Goal: Information Seeking & Learning: Learn about a topic

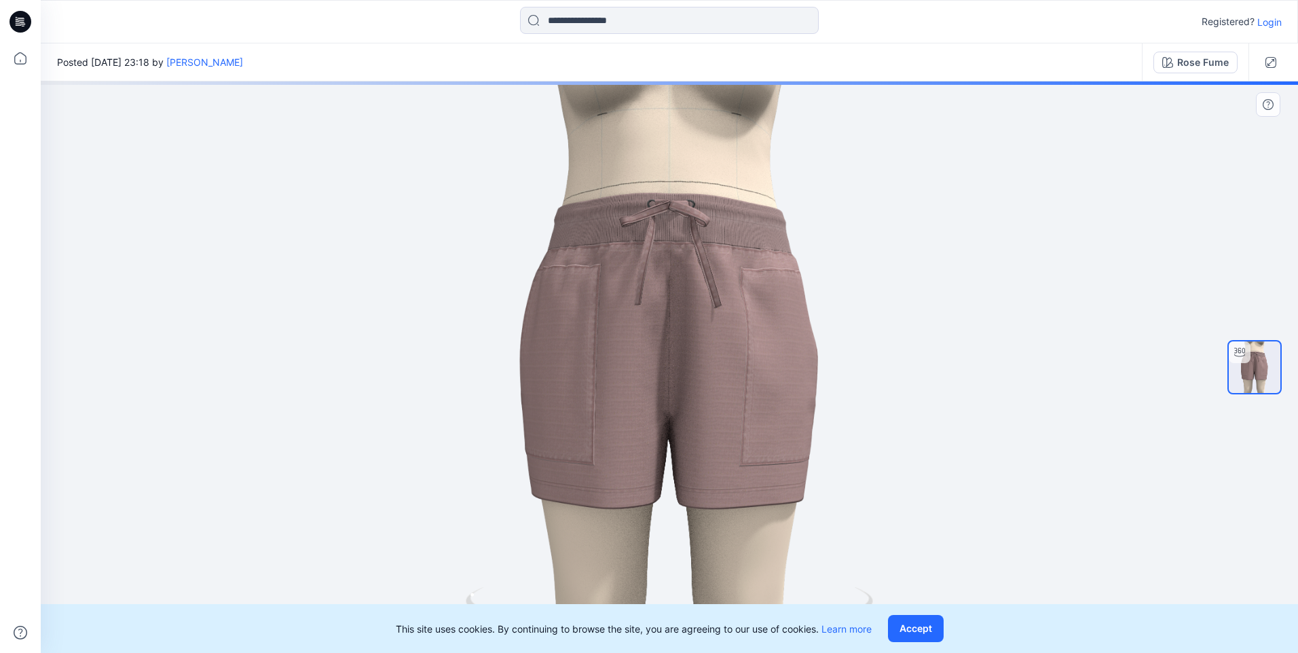
drag, startPoint x: 867, startPoint y: 337, endPoint x: 799, endPoint y: 351, distance: 69.2
click at [799, 351] on div at bounding box center [669, 367] width 1257 height 572
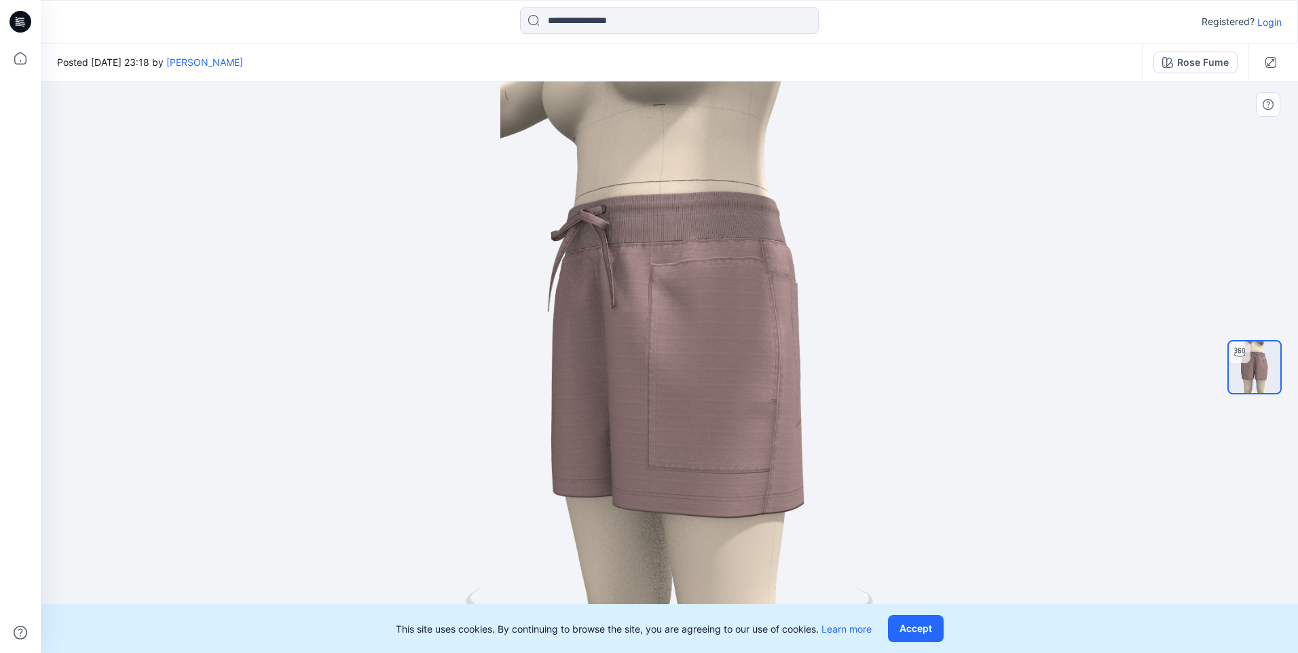
click at [868, 585] on div at bounding box center [669, 367] width 1257 height 572
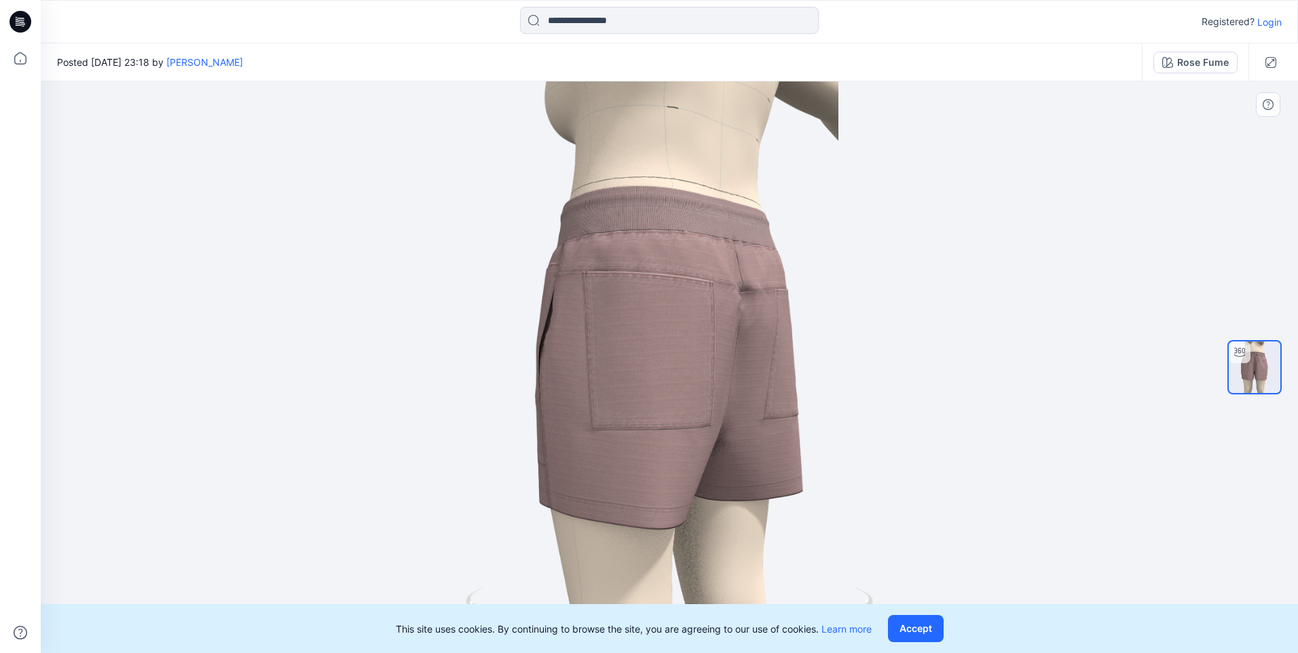
drag, startPoint x: 791, startPoint y: 489, endPoint x: 739, endPoint y: 494, distance: 52.5
click at [739, 494] on div at bounding box center [669, 367] width 1257 height 572
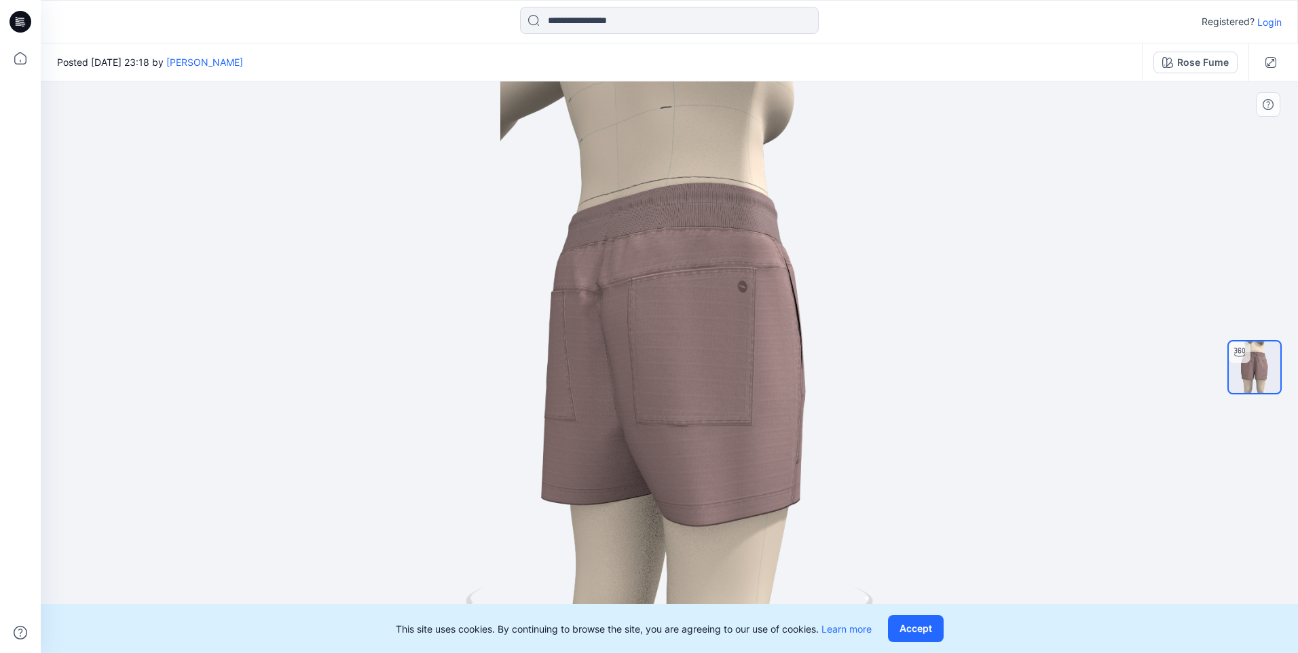
drag, startPoint x: 758, startPoint y: 441, endPoint x: 672, endPoint y: 460, distance: 87.6
click at [672, 460] on div at bounding box center [669, 367] width 1257 height 572
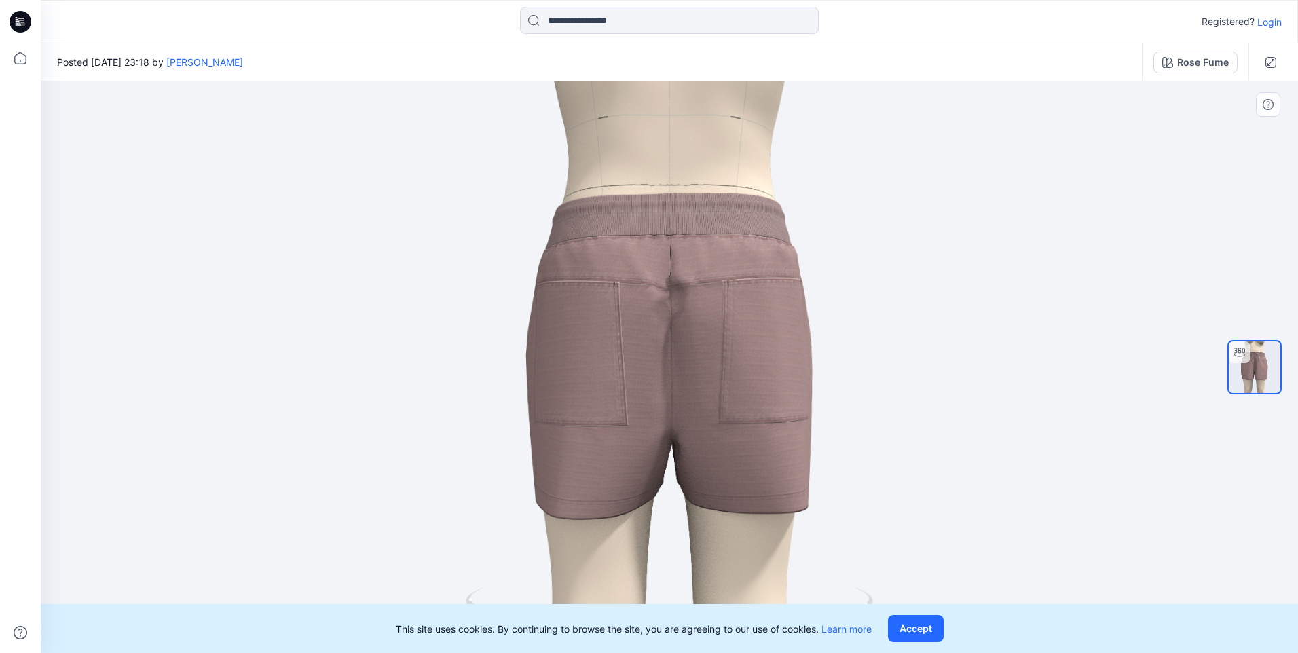
drag, startPoint x: 696, startPoint y: 438, endPoint x: 736, endPoint y: 435, distance: 39.5
click at [736, 435] on div at bounding box center [669, 367] width 1257 height 572
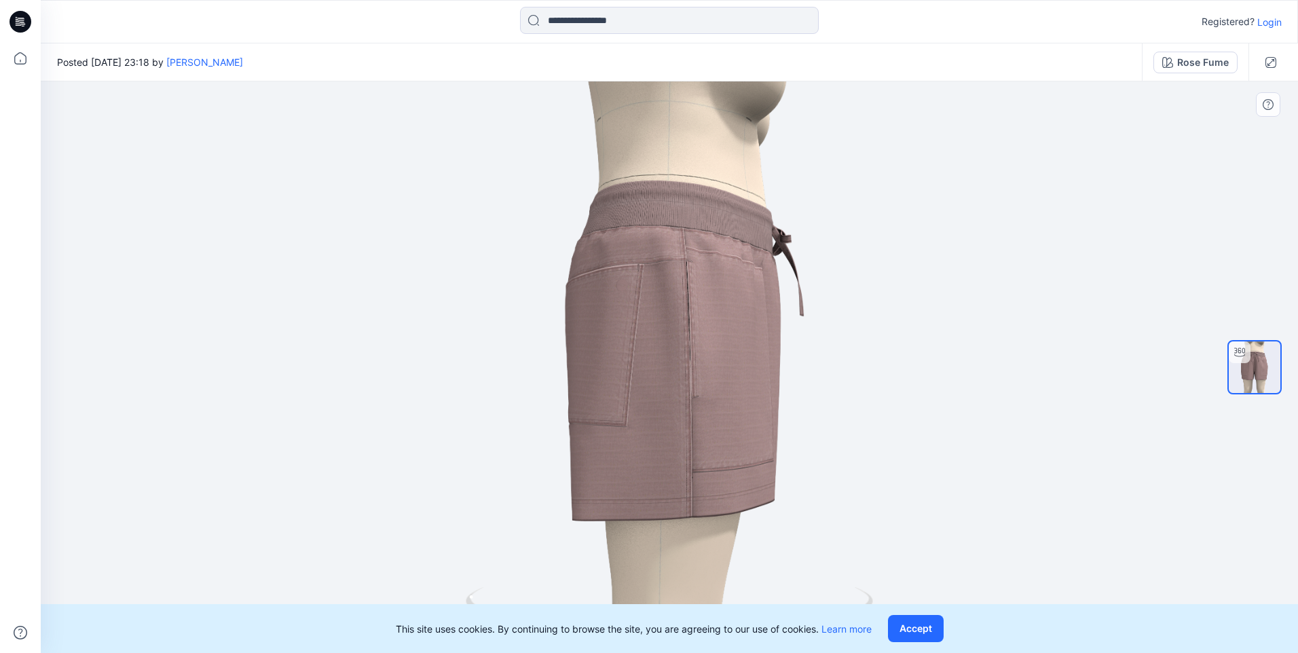
drag, startPoint x: 760, startPoint y: 423, endPoint x: 676, endPoint y: 435, distance: 84.4
click at [676, 435] on div at bounding box center [669, 367] width 1257 height 572
click at [1278, 64] on button "button" at bounding box center [1271, 63] width 22 height 22
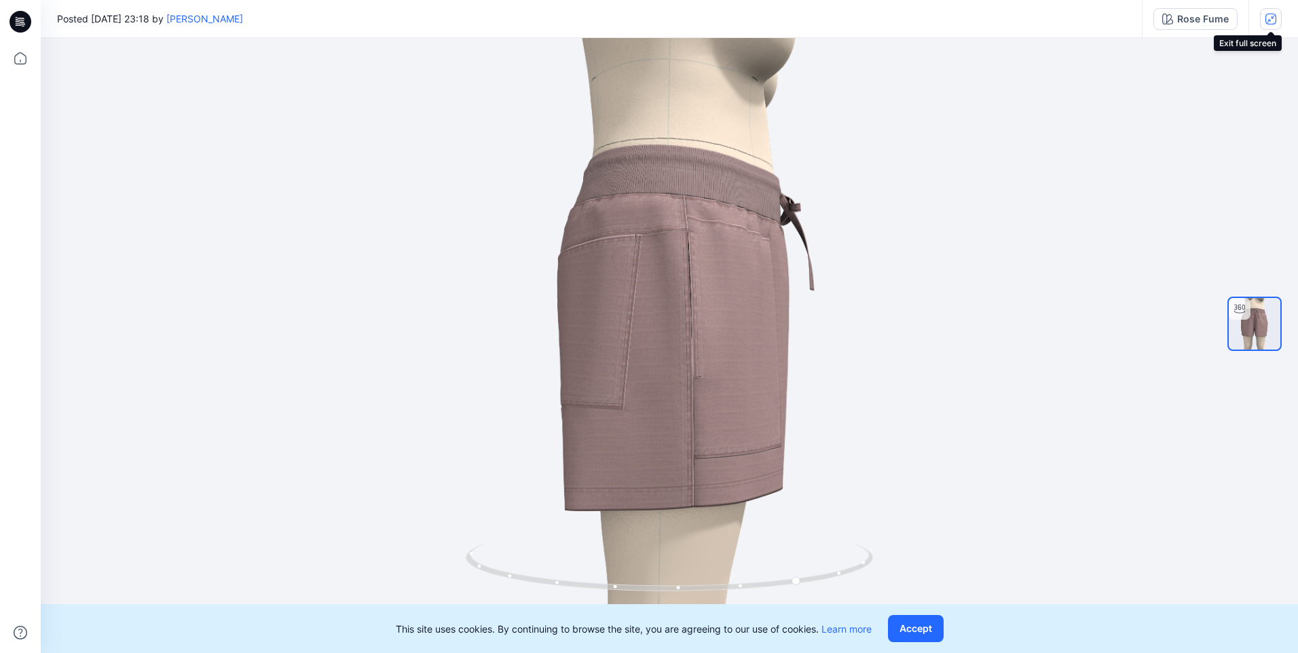
click at [1267, 18] on icon "button" at bounding box center [1270, 19] width 11 height 11
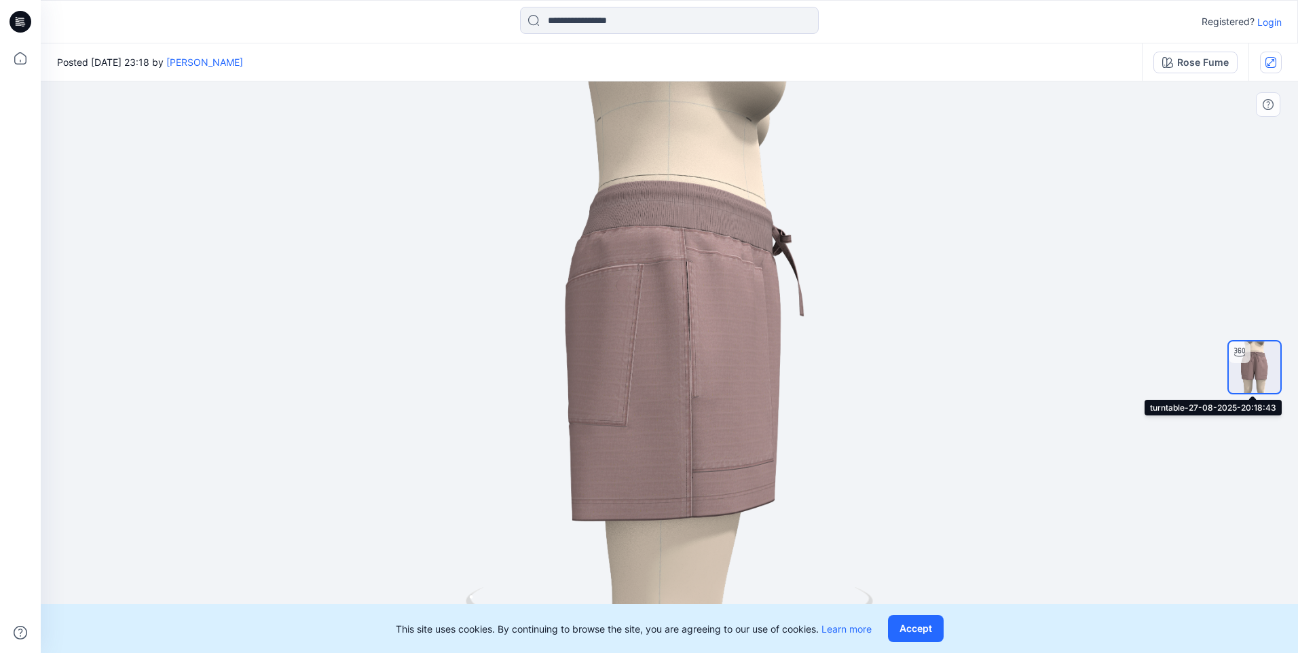
click at [1247, 373] on img at bounding box center [1255, 367] width 52 height 52
click at [922, 620] on button "Accept" at bounding box center [916, 628] width 56 height 27
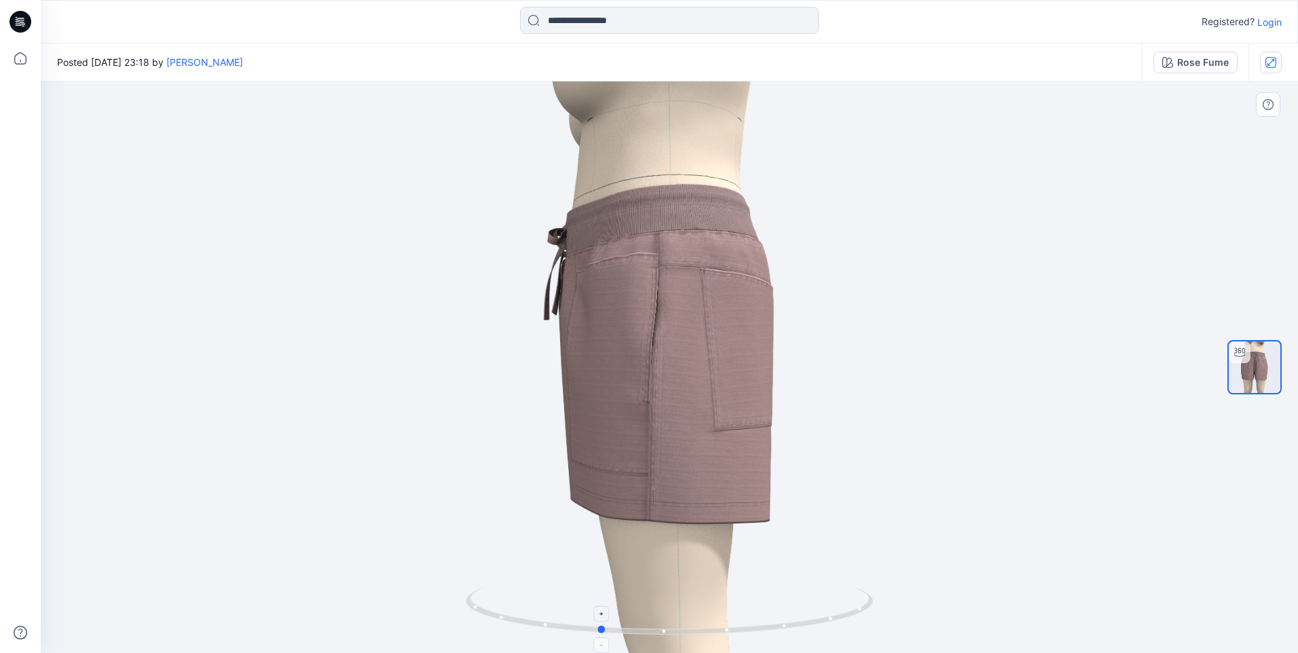
drag, startPoint x: 840, startPoint y: 597, endPoint x: 638, endPoint y: 610, distance: 202.0
click at [638, 610] on icon at bounding box center [671, 612] width 411 height 51
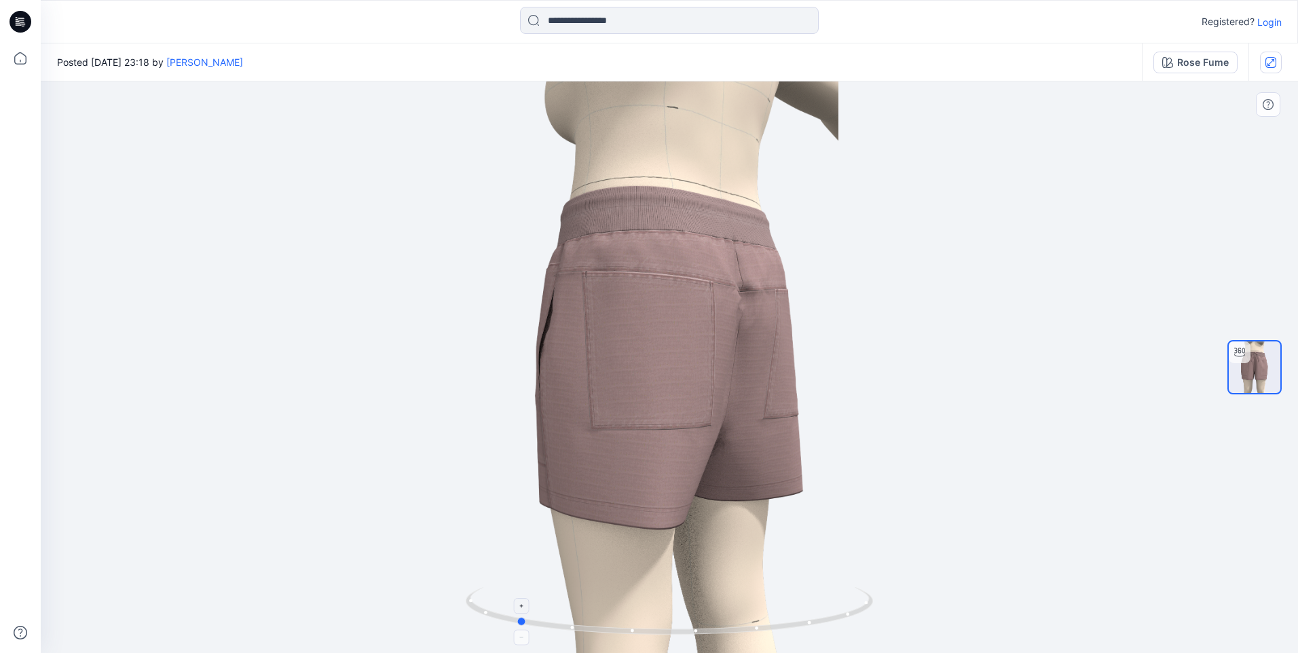
drag, startPoint x: 733, startPoint y: 617, endPoint x: 690, endPoint y: 621, distance: 43.0
click at [690, 621] on icon at bounding box center [671, 612] width 411 height 51
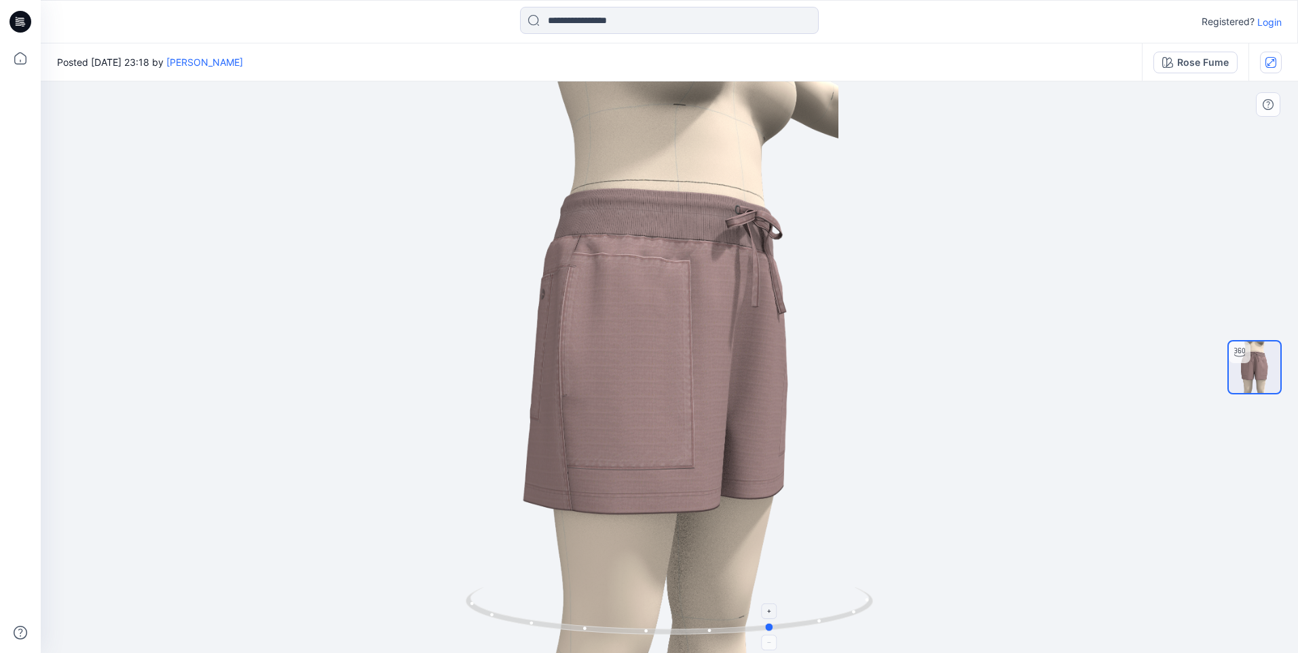
drag, startPoint x: 828, startPoint y: 611, endPoint x: 682, endPoint y: 613, distance: 146.6
click at [682, 613] on icon at bounding box center [671, 612] width 411 height 51
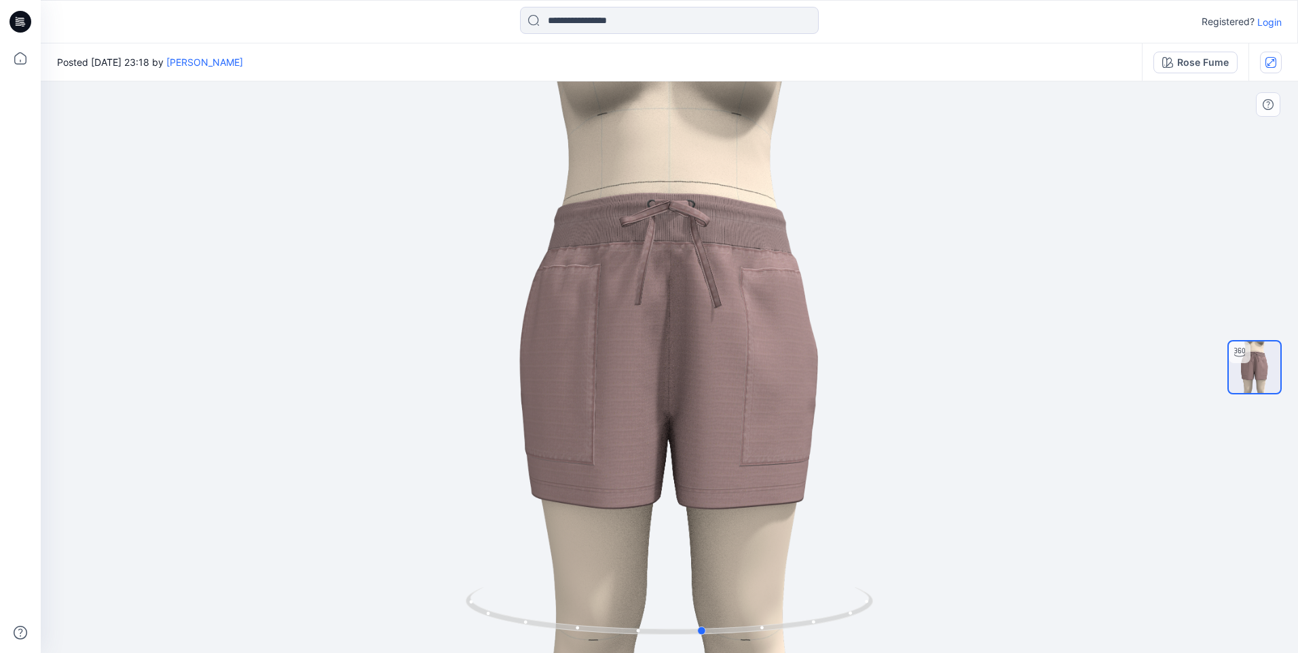
drag, startPoint x: 855, startPoint y: 434, endPoint x: 785, endPoint y: 458, distance: 73.6
click at [785, 458] on div at bounding box center [669, 367] width 1257 height 572
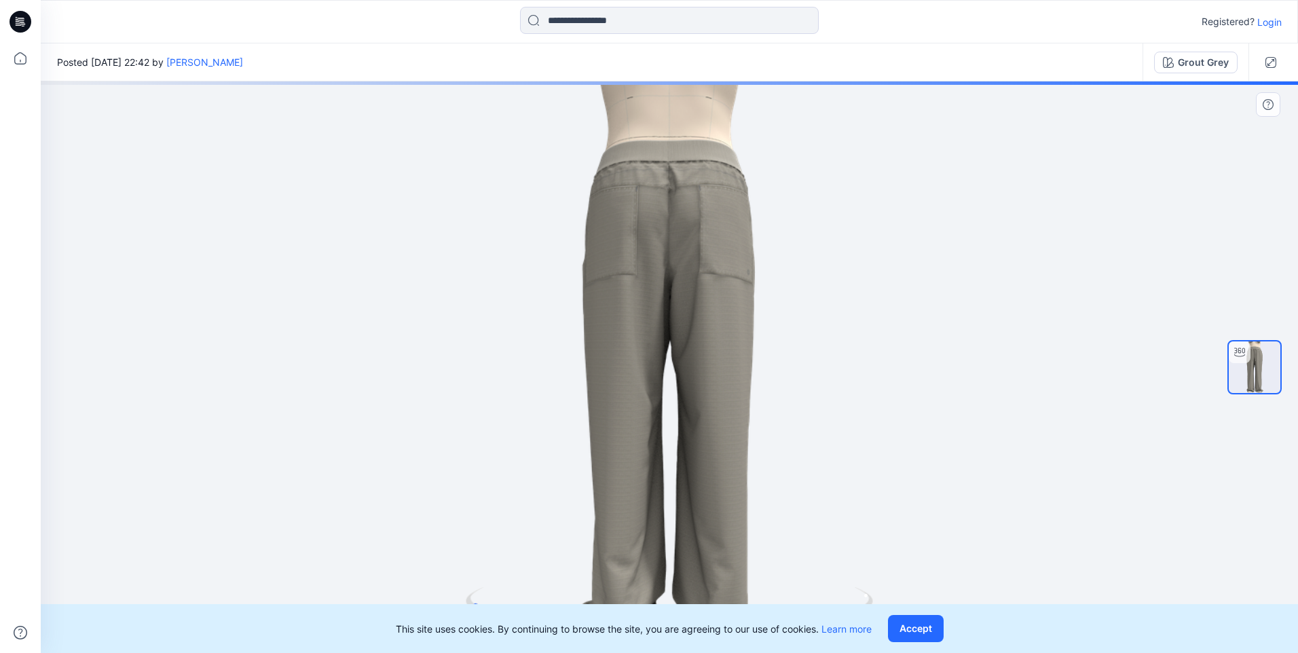
drag, startPoint x: 910, startPoint y: 271, endPoint x: 710, endPoint y: 280, distance: 200.5
click at [710, 280] on div at bounding box center [669, 367] width 1257 height 572
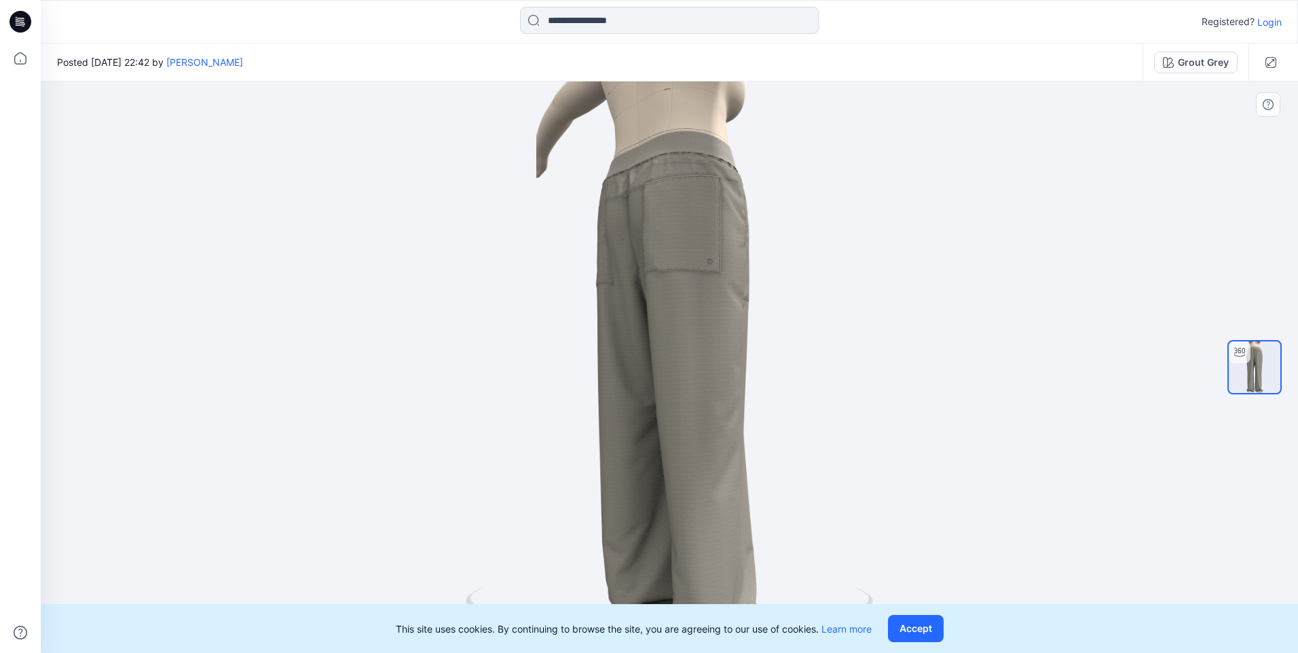
drag, startPoint x: 785, startPoint y: 264, endPoint x: 775, endPoint y: 271, distance: 12.2
click at [775, 271] on div at bounding box center [669, 367] width 1257 height 572
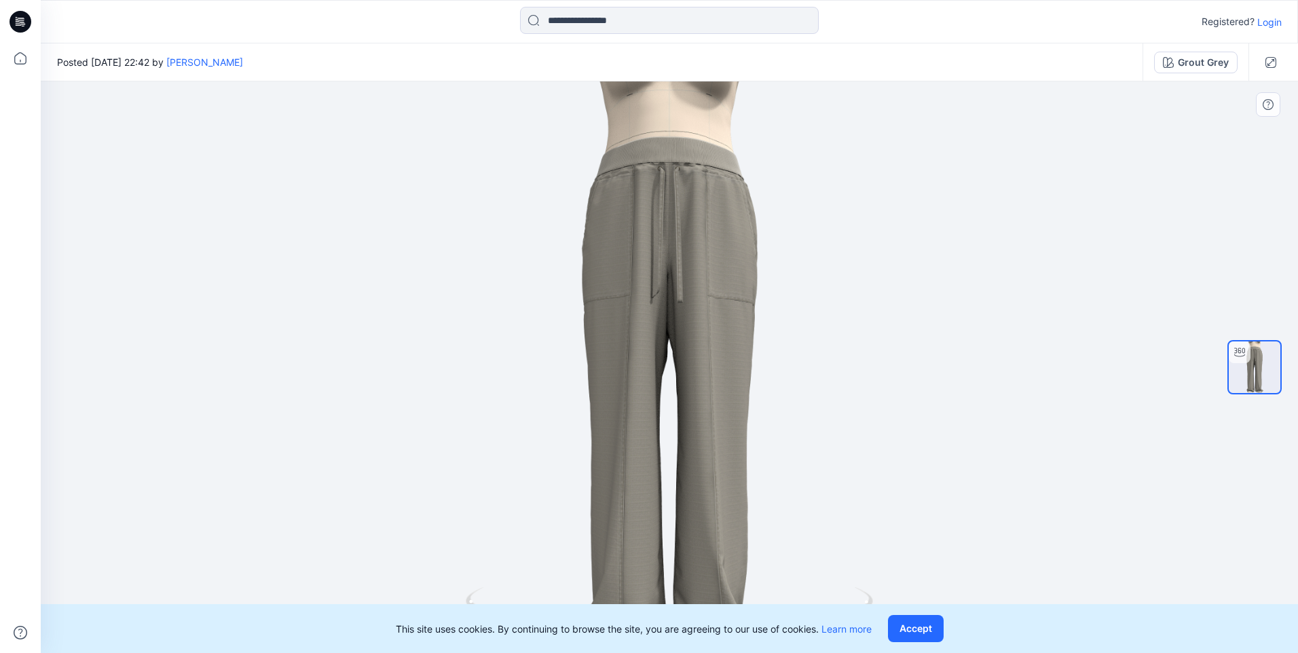
drag, startPoint x: 766, startPoint y: 270, endPoint x: 601, endPoint y: 299, distance: 167.4
click at [601, 299] on div at bounding box center [669, 367] width 1257 height 572
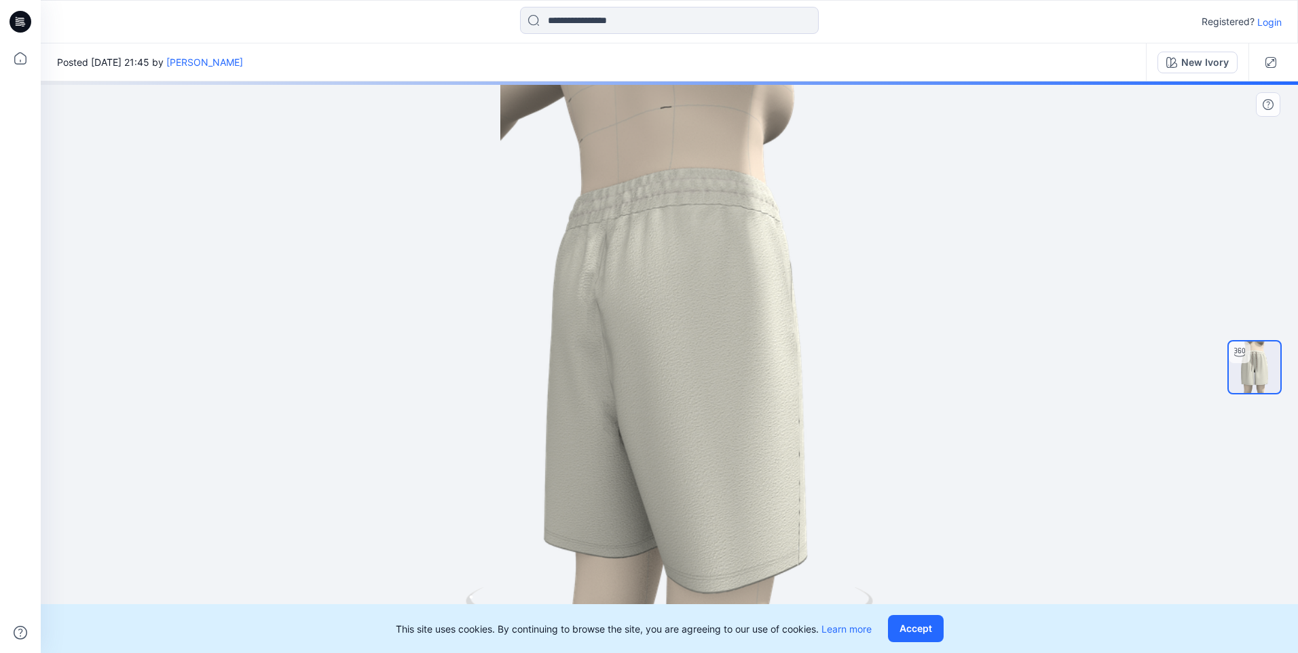
drag, startPoint x: 842, startPoint y: 373, endPoint x: 611, endPoint y: 396, distance: 232.0
click at [611, 396] on div at bounding box center [669, 367] width 1257 height 572
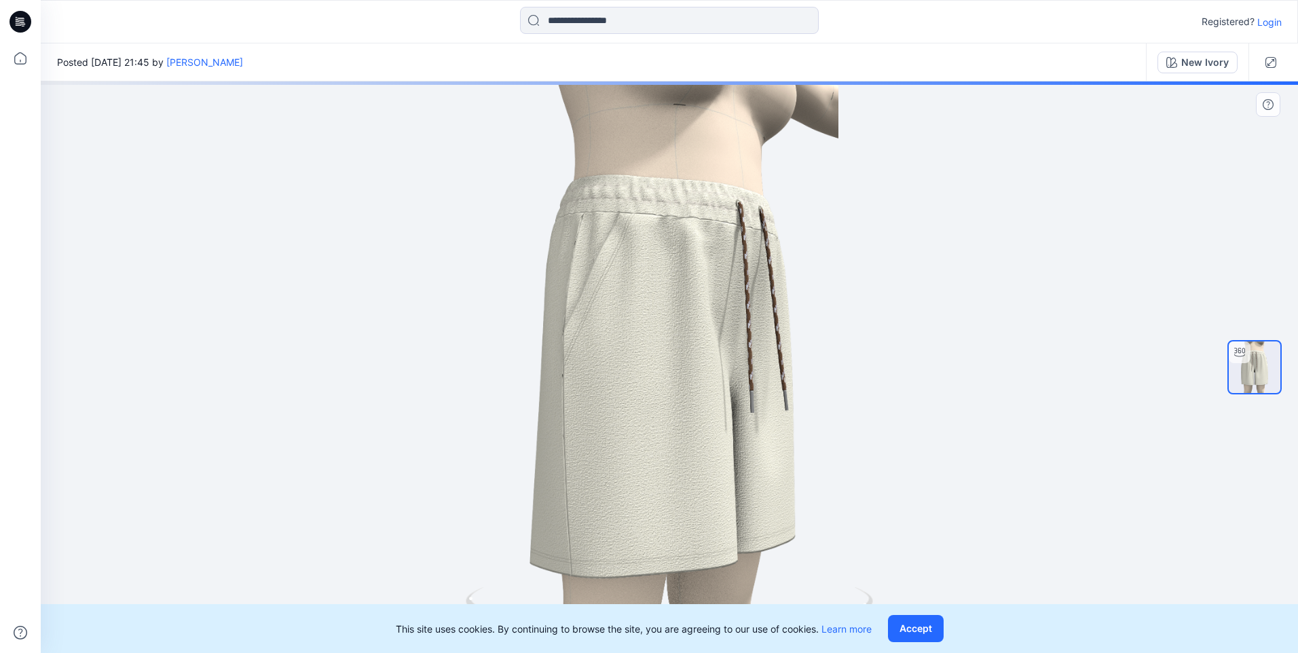
drag, startPoint x: 803, startPoint y: 363, endPoint x: 707, endPoint y: 374, distance: 96.3
click at [707, 374] on div at bounding box center [669, 367] width 1257 height 572
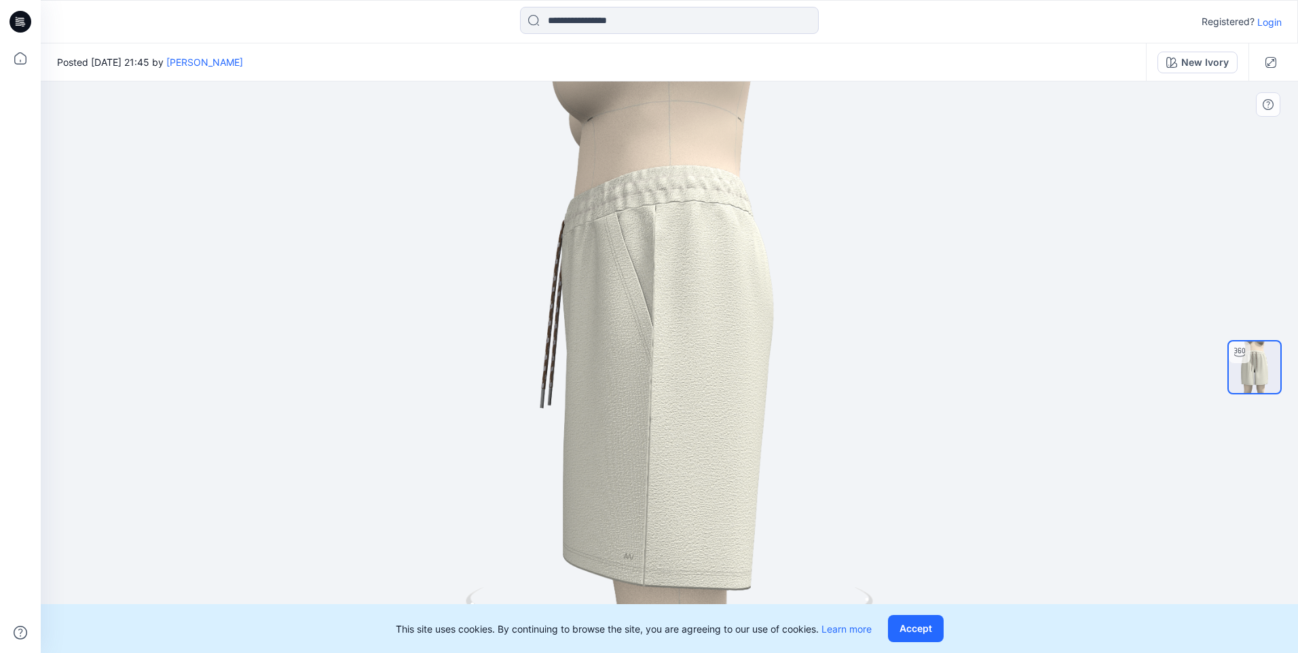
drag, startPoint x: 792, startPoint y: 366, endPoint x: 627, endPoint y: 408, distance: 170.9
click at [627, 408] on div at bounding box center [669, 367] width 1257 height 572
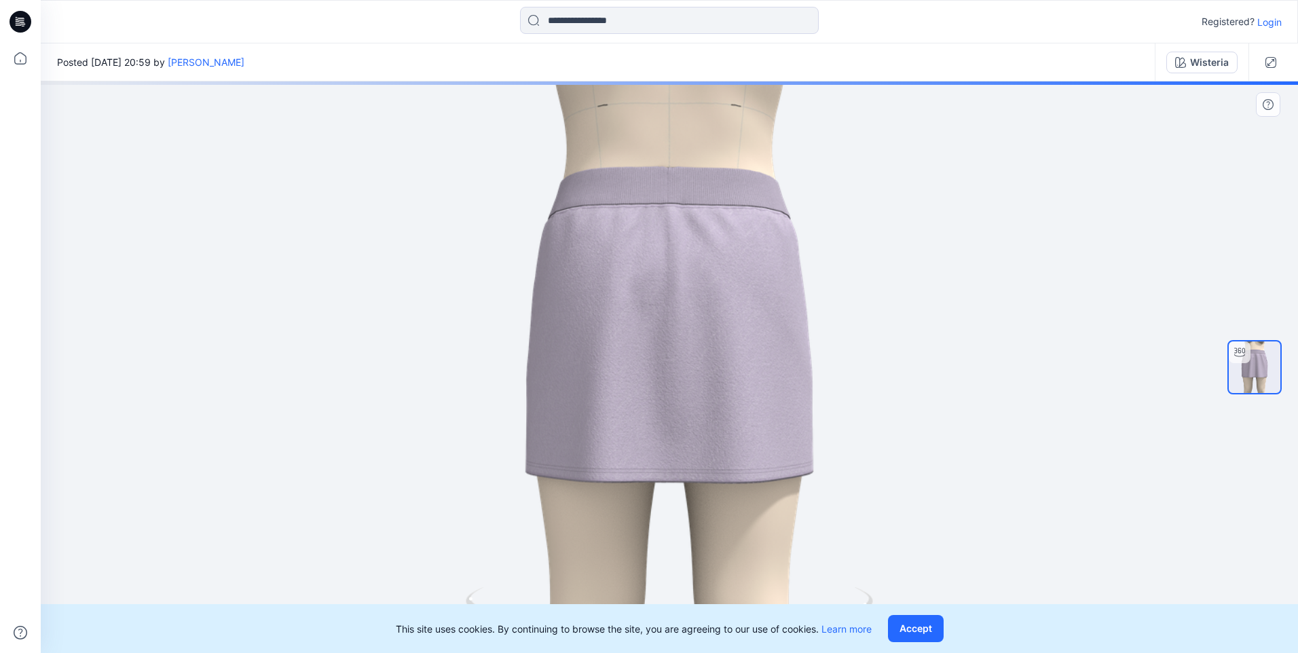
drag, startPoint x: 918, startPoint y: 411, endPoint x: 760, endPoint y: 448, distance: 163.0
click at [760, 448] on div at bounding box center [669, 367] width 1257 height 572
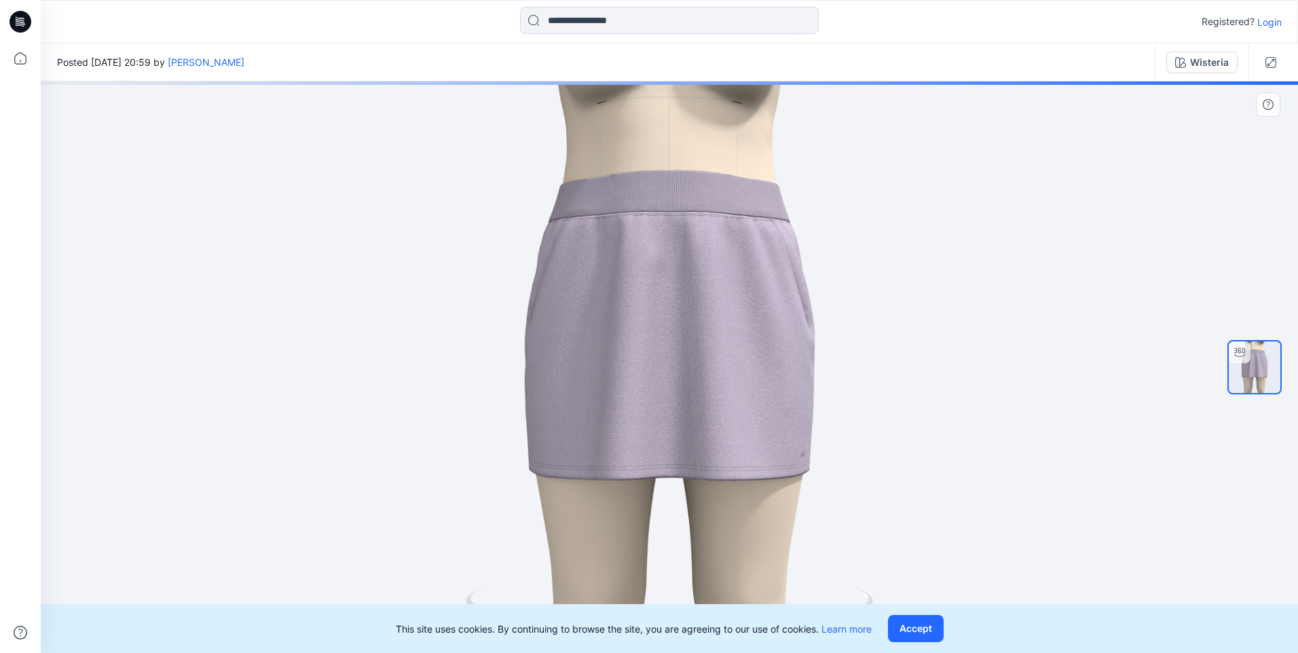
drag, startPoint x: 898, startPoint y: 413, endPoint x: 713, endPoint y: 455, distance: 190.0
click at [713, 455] on div at bounding box center [669, 367] width 1257 height 572
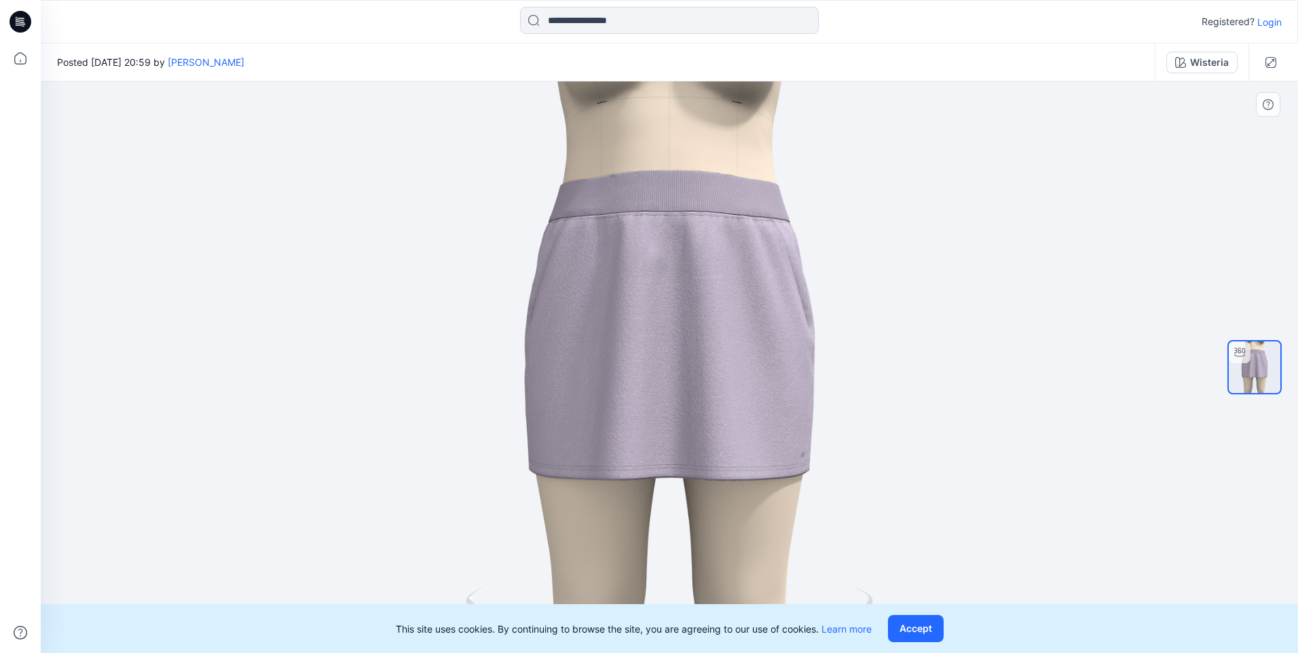
drag, startPoint x: 896, startPoint y: 404, endPoint x: 848, endPoint y: 421, distance: 51.1
click at [848, 421] on div at bounding box center [669, 367] width 1257 height 572
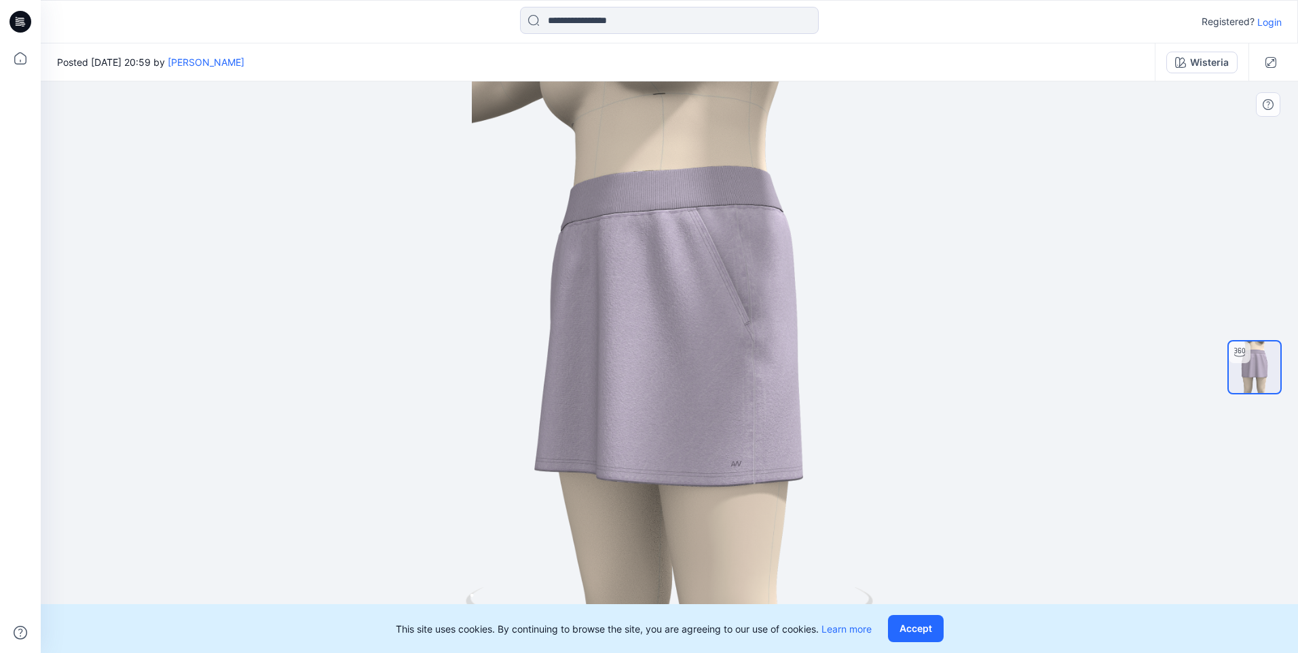
drag, startPoint x: 844, startPoint y: 398, endPoint x: 767, endPoint y: 407, distance: 78.0
click at [767, 407] on div at bounding box center [669, 367] width 1257 height 572
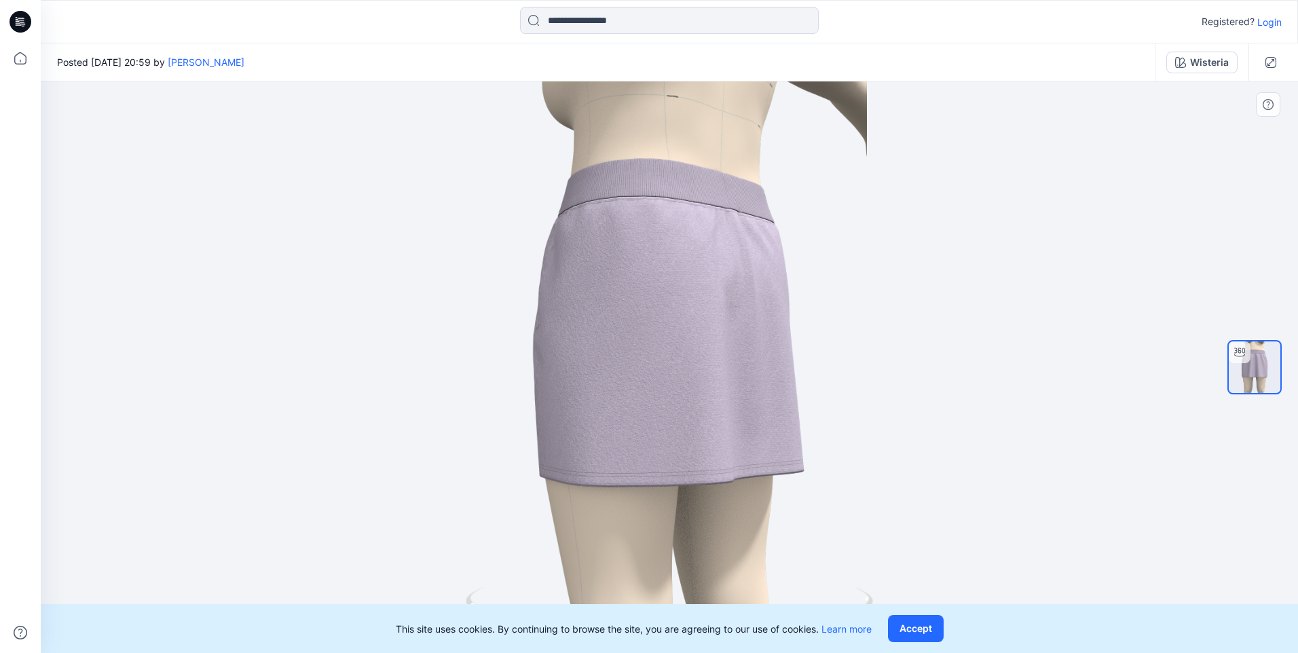
drag, startPoint x: 830, startPoint y: 394, endPoint x: 751, endPoint y: 408, distance: 79.2
click at [751, 408] on div at bounding box center [669, 367] width 1257 height 572
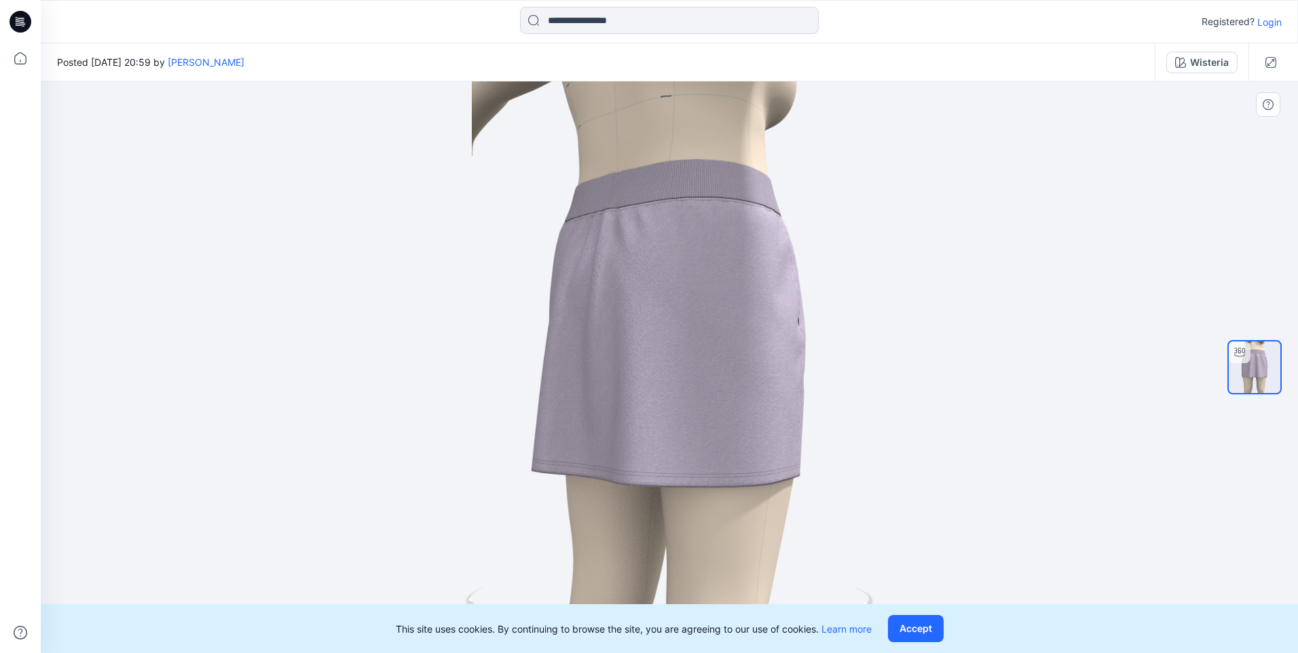
drag, startPoint x: 855, startPoint y: 401, endPoint x: 751, endPoint y: 423, distance: 106.1
click at [751, 423] on div at bounding box center [669, 367] width 1257 height 572
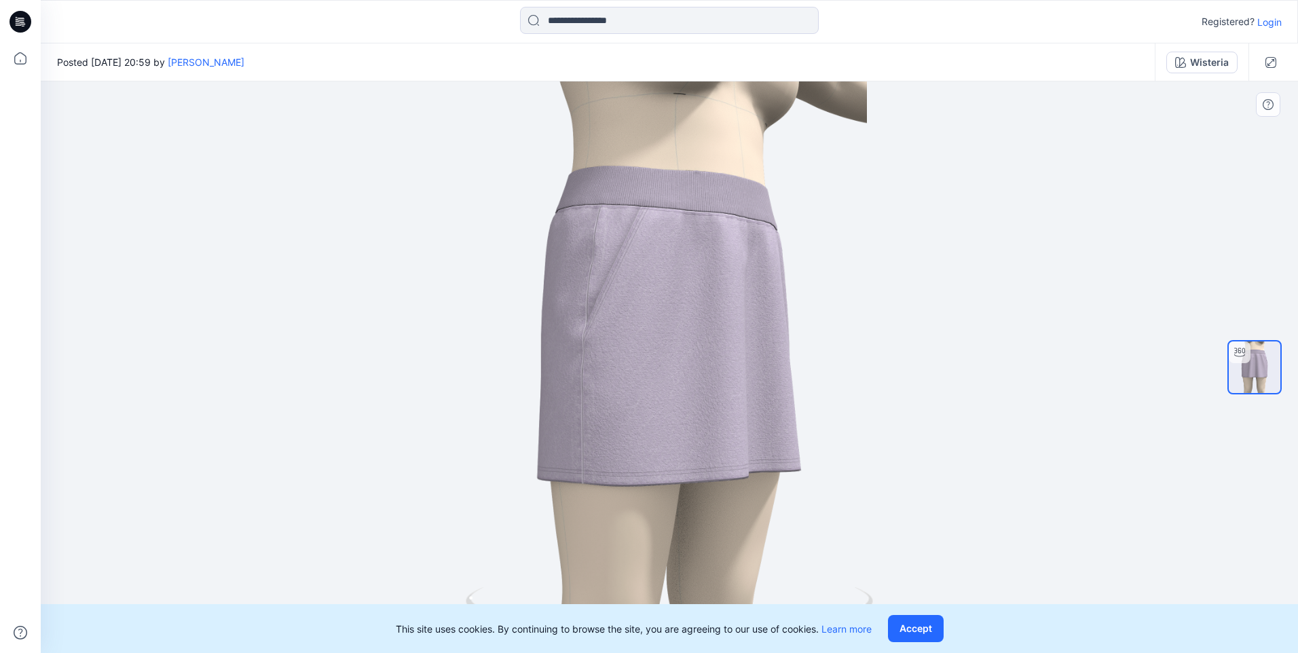
drag, startPoint x: 840, startPoint y: 413, endPoint x: 756, endPoint y: 428, distance: 85.6
click at [756, 428] on div at bounding box center [669, 367] width 1257 height 572
drag, startPoint x: 844, startPoint y: 419, endPoint x: 758, endPoint y: 431, distance: 87.1
click at [758, 431] on div at bounding box center [669, 367] width 1257 height 572
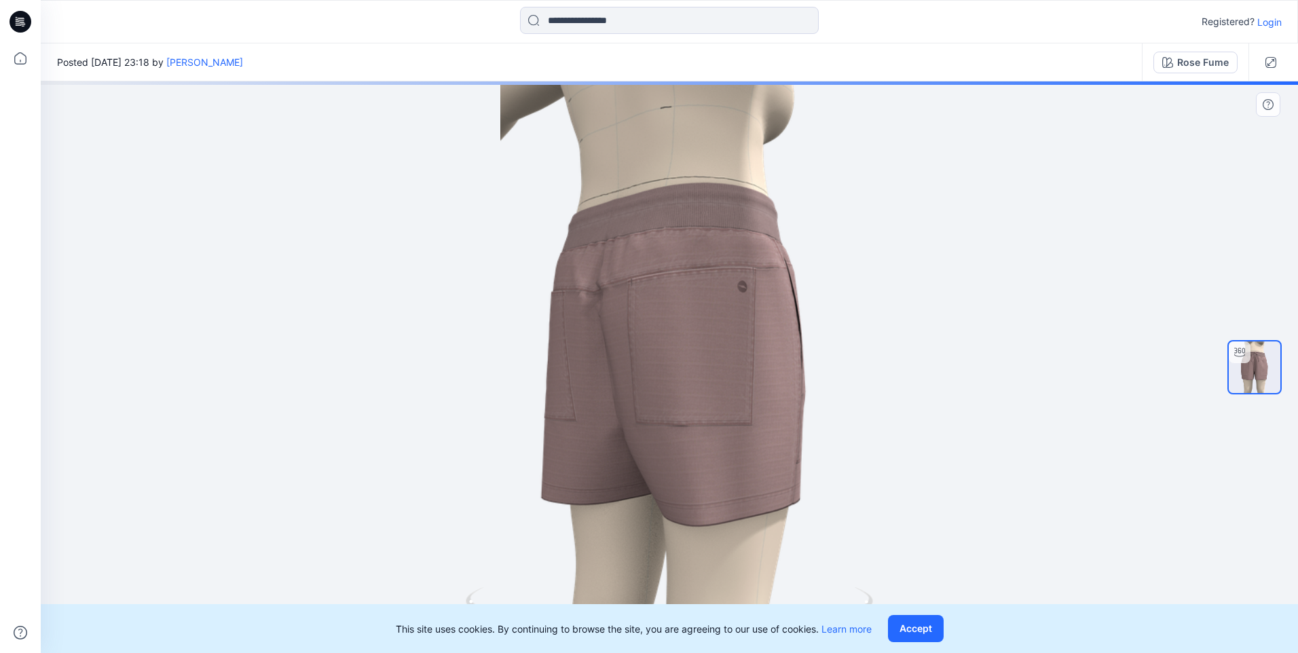
drag, startPoint x: 946, startPoint y: 352, endPoint x: 724, endPoint y: 378, distance: 222.9
click at [724, 378] on div at bounding box center [669, 367] width 1257 height 572
